Goal: Task Accomplishment & Management: Use online tool/utility

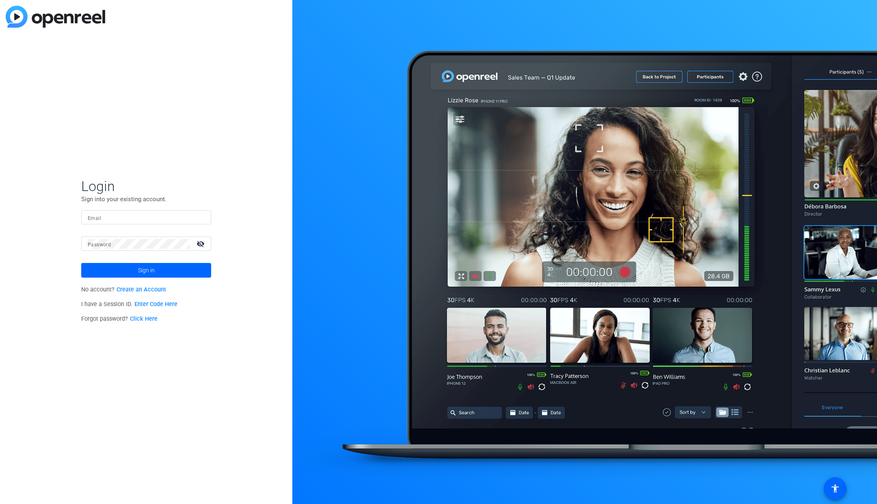
click at [107, 216] on input "Email" at bounding box center [146, 217] width 117 height 10
paste input "[EMAIL_ADDRESS][DOMAIN_NAME]"
type input "[EMAIL_ADDRESS][DOMAIN_NAME]"
click at [170, 264] on span at bounding box center [146, 269] width 130 height 19
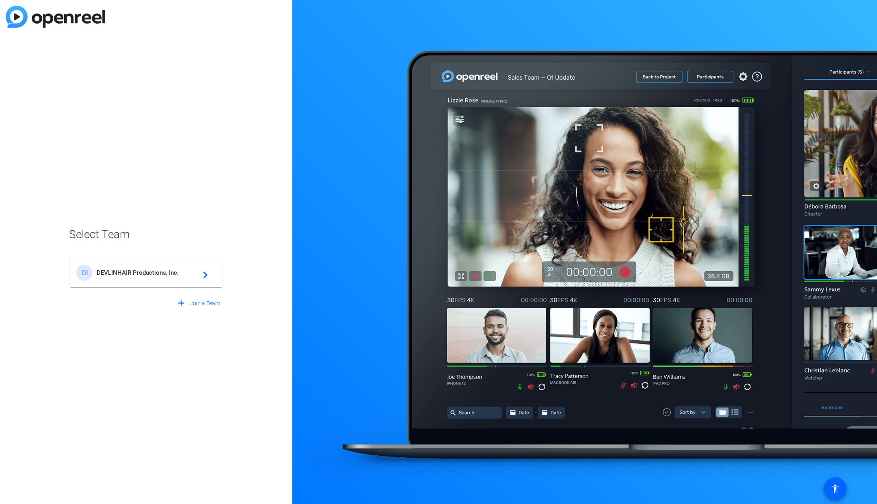
click at [162, 280] on div "DI DEVLINHAIR Productions, Inc. navigate_next" at bounding box center [146, 272] width 140 height 16
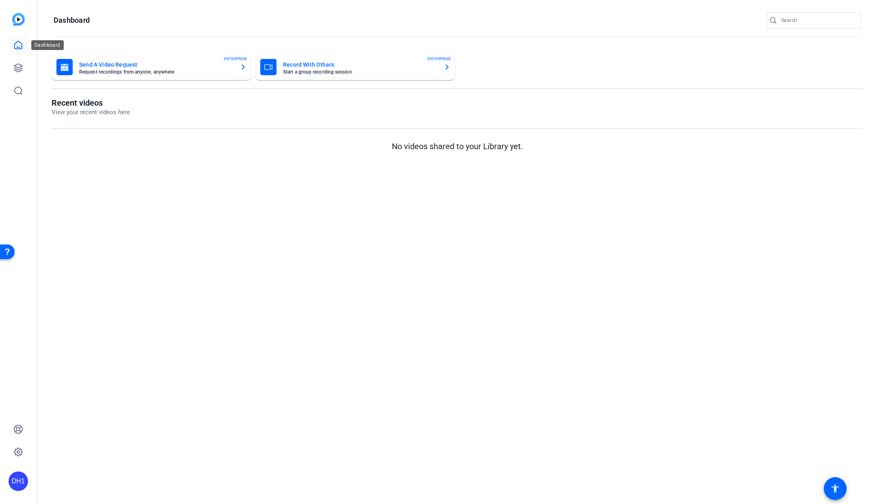
click at [17, 41] on icon at bounding box center [18, 45] width 10 height 10
click at [20, 64] on icon at bounding box center [18, 68] width 8 height 8
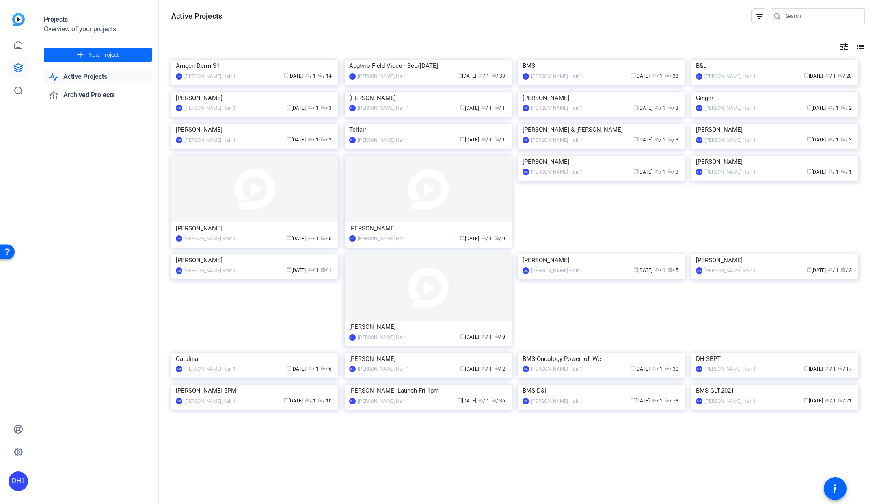
click at [100, 52] on span "New Project" at bounding box center [104, 55] width 30 height 9
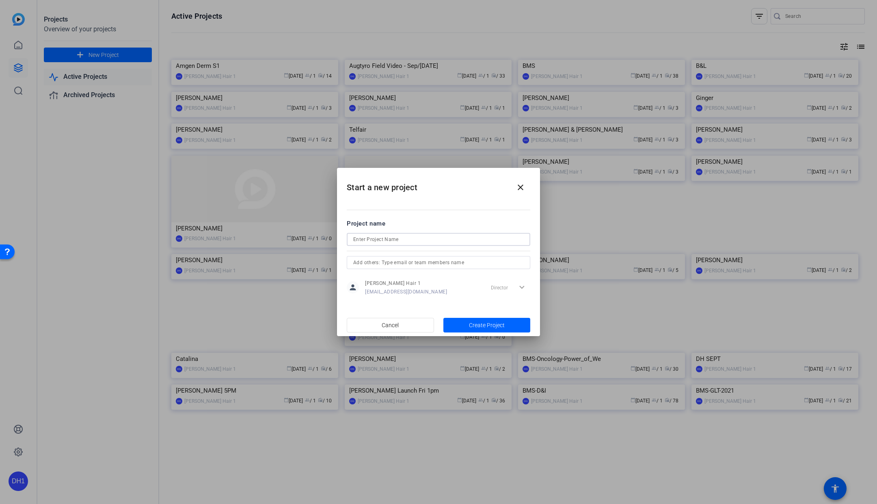
click at [407, 239] on input at bounding box center [438, 239] width 171 height 10
type input "CSLG Summit 2025"
click at [499, 324] on span "Create Project" at bounding box center [487, 325] width 36 height 9
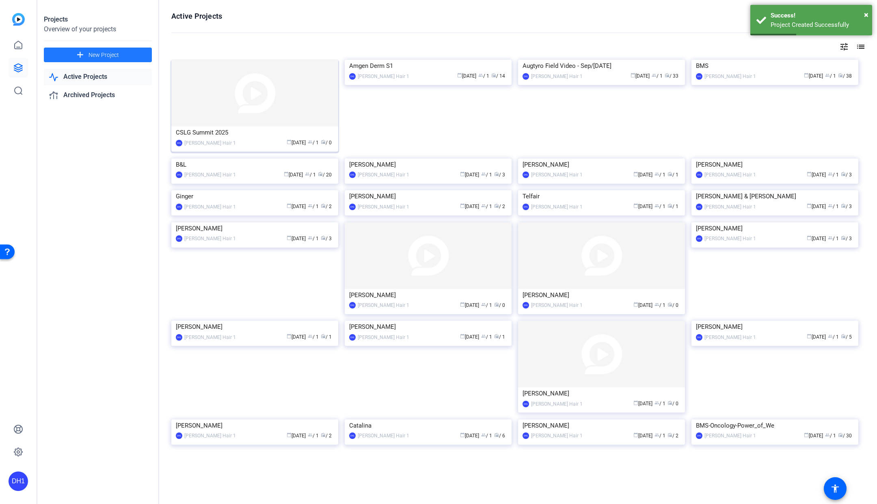
click at [290, 86] on img at bounding box center [254, 93] width 167 height 67
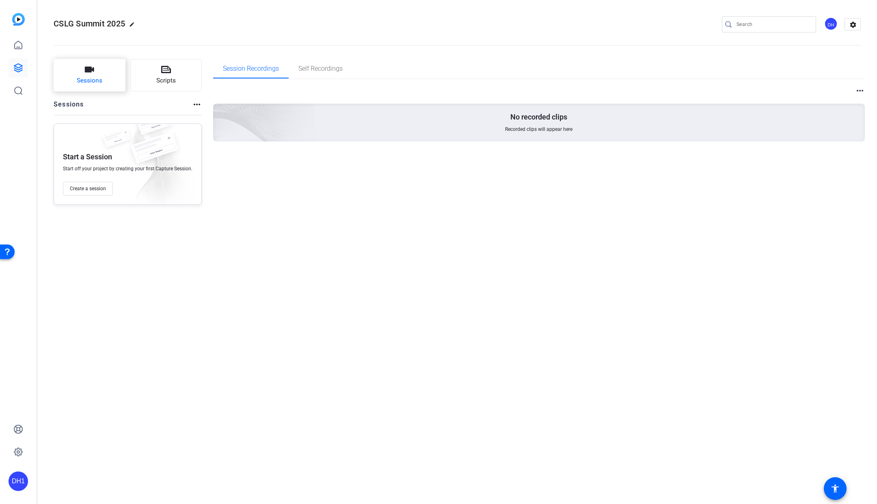
click at [98, 78] on span "Sessions" at bounding box center [90, 80] width 26 height 9
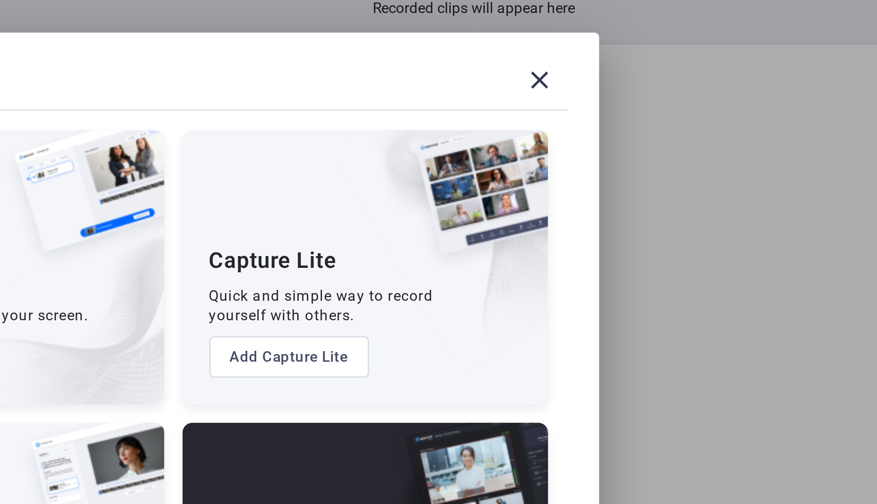
click at [561, 212] on img at bounding box center [538, 195] width 50 height 50
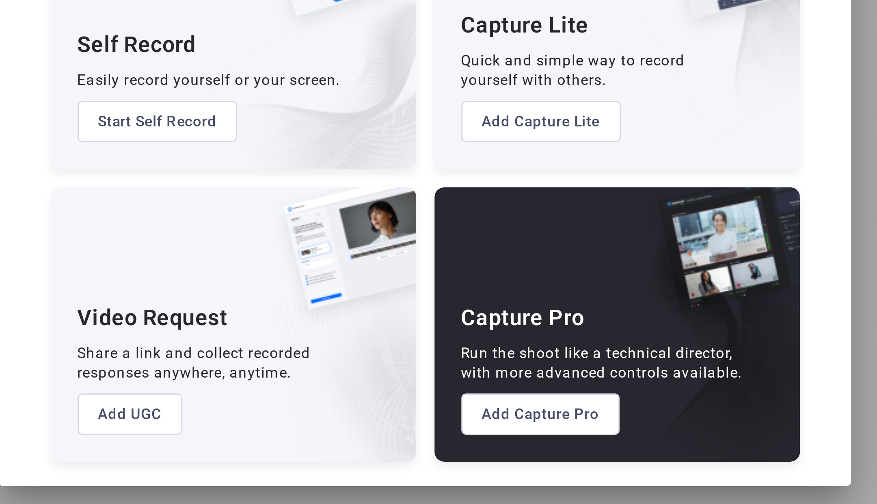
click at [479, 344] on button "Add Capture Pro" at bounding box center [477, 343] width 53 height 14
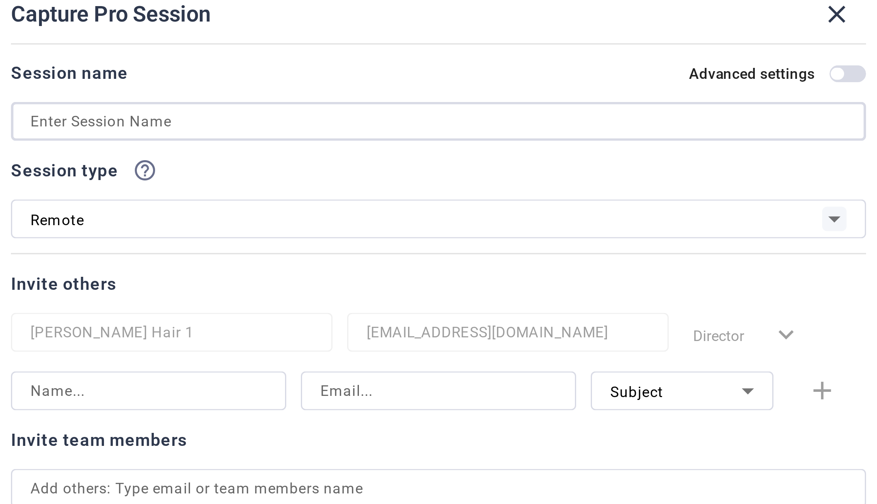
click at [361, 164] on input at bounding box center [439, 165] width 272 height 10
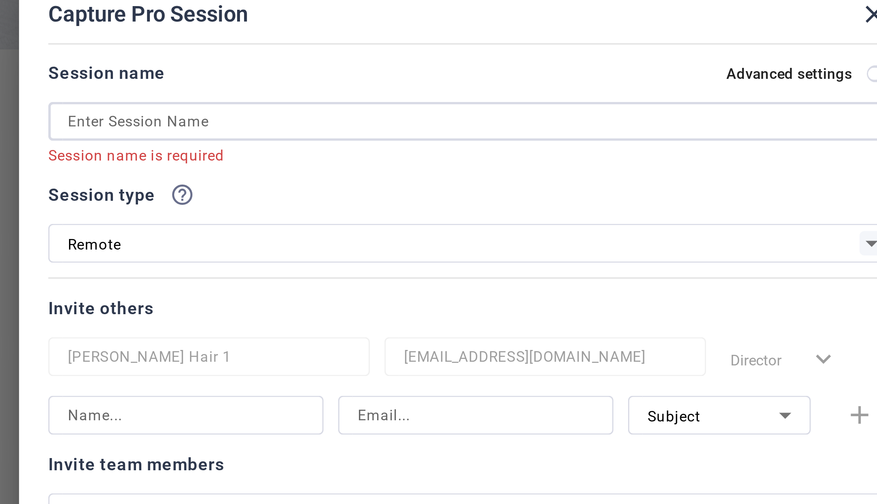
click at [333, 167] on input at bounding box center [439, 165] width 272 height 10
click at [340, 165] on input at bounding box center [439, 165] width 272 height 10
click at [340, 166] on input at bounding box center [439, 165] width 272 height 10
paste input "CSL analyst perspectives session"
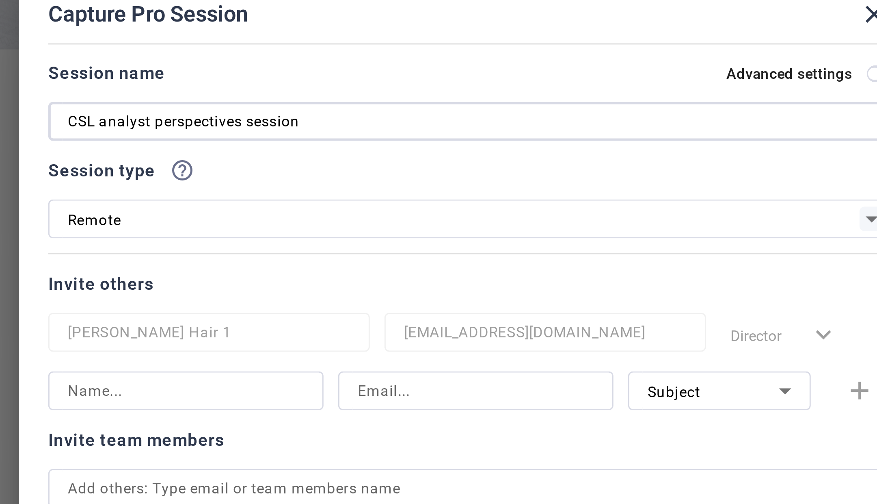
click at [314, 165] on input "CSL analyst perspectives session" at bounding box center [439, 165] width 272 height 10
click at [310, 164] on input "CSL Analyst Perspectives" at bounding box center [439, 165] width 272 height 10
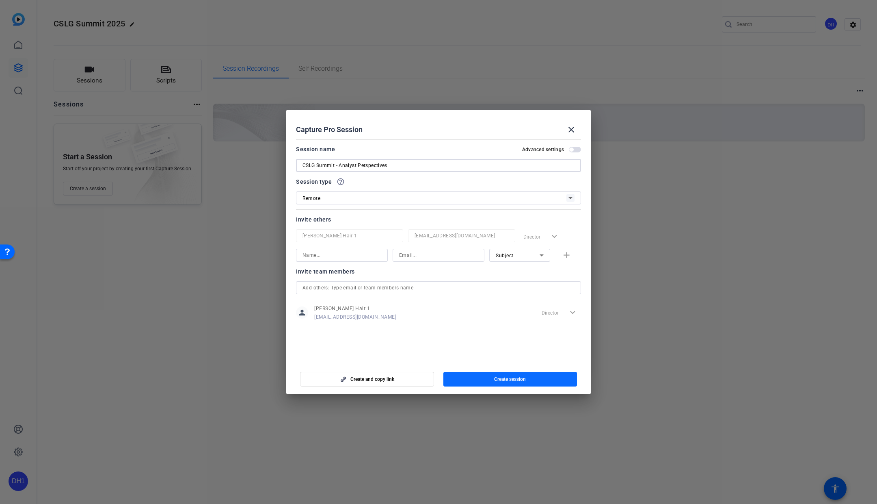
type input "CSLG Summit - Analyst Perspectives"
click at [525, 379] on span "Create session" at bounding box center [510, 379] width 32 height 6
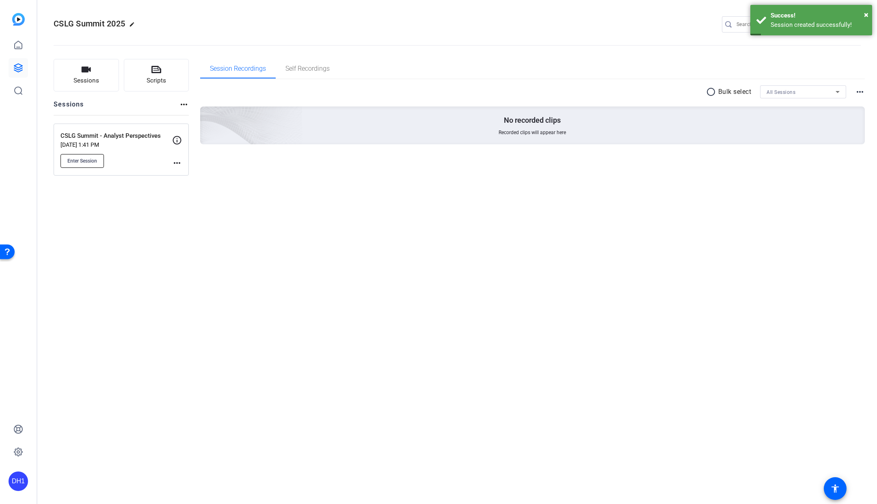
click at [84, 158] on span "Enter Session" at bounding box center [82, 161] width 30 height 6
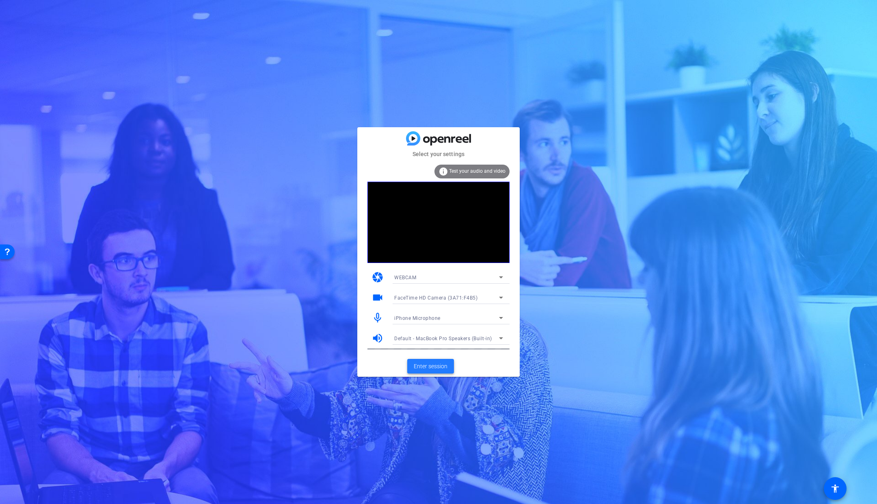
click at [439, 365] on span "Enter session" at bounding box center [431, 366] width 34 height 9
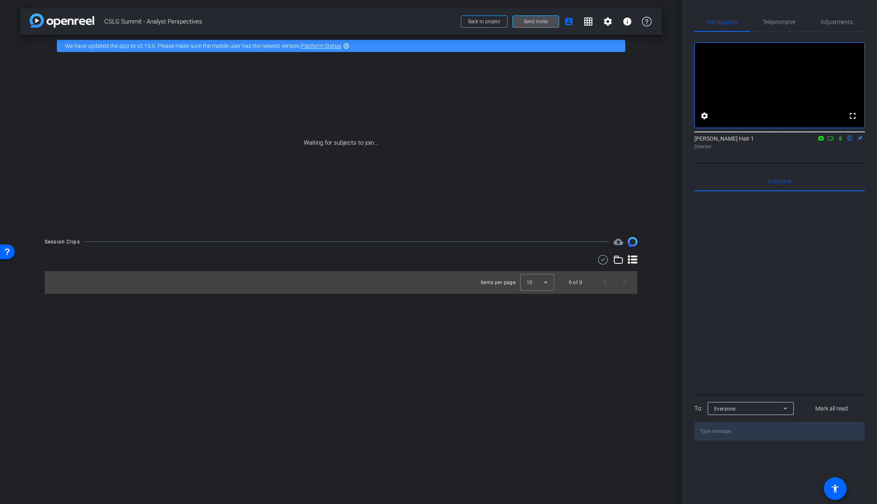
click at [541, 17] on span at bounding box center [536, 21] width 46 height 19
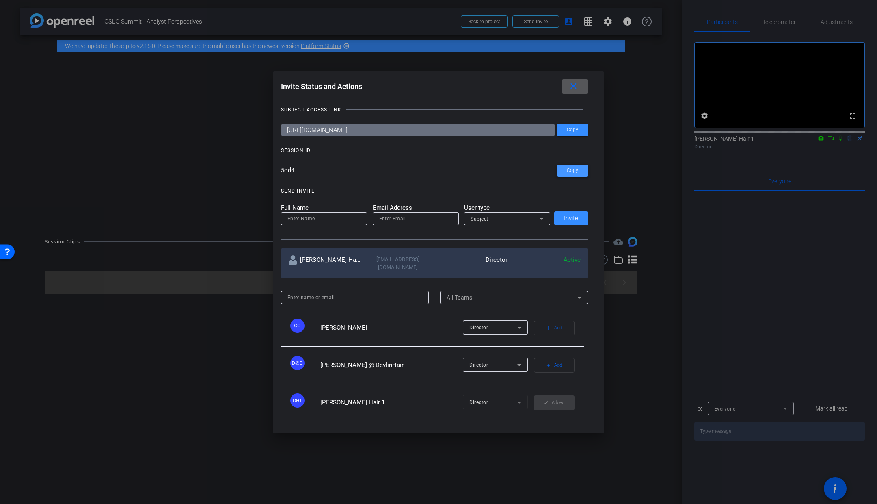
click at [569, 173] on span at bounding box center [572, 170] width 31 height 19
